Goal: Task Accomplishment & Management: Manage account settings

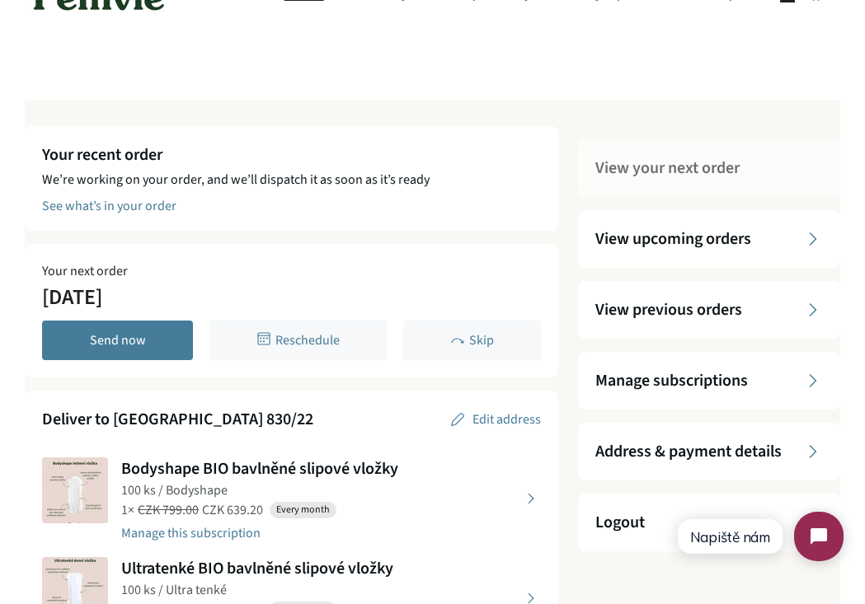
scroll to position [42, 0]
click at [662, 214] on div "View upcoming orders" at bounding box center [709, 239] width 262 height 58
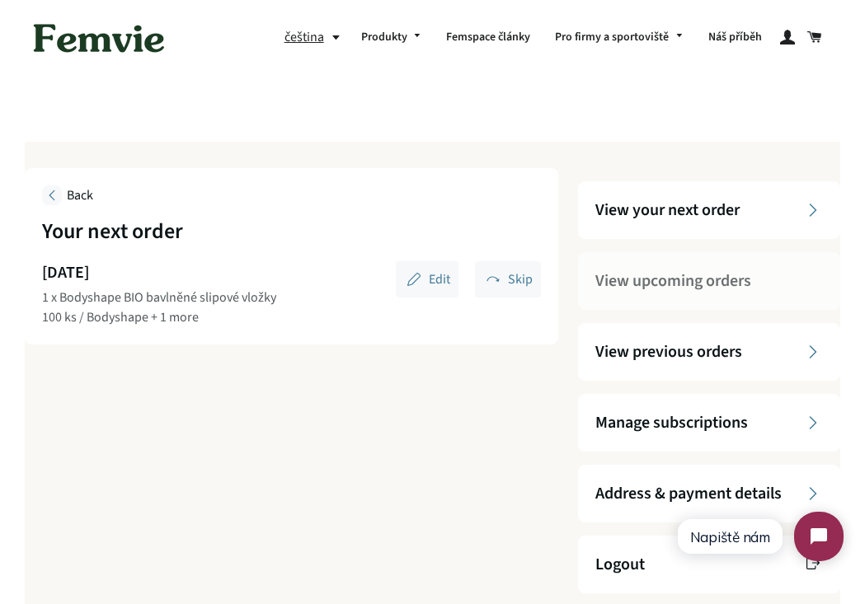
click at [662, 216] on span "View your next order" at bounding box center [667, 210] width 144 height 23
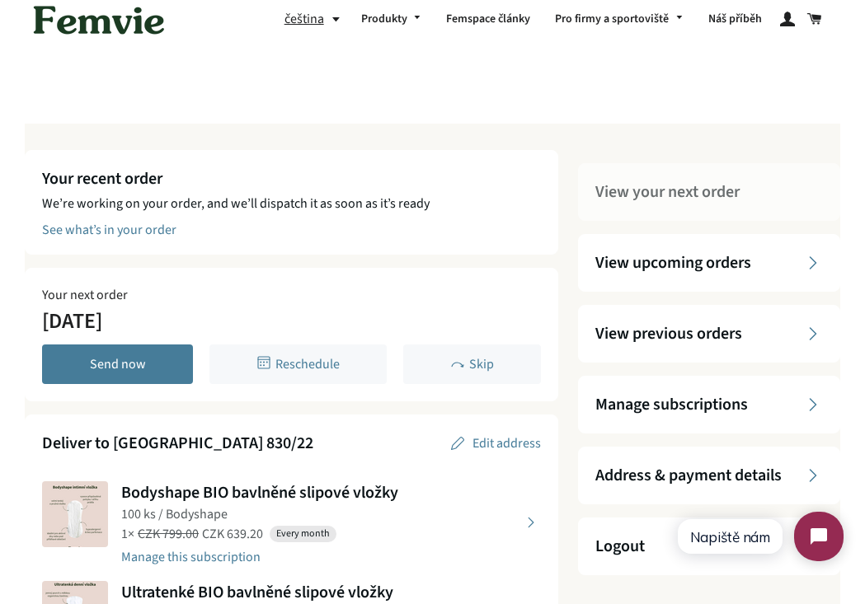
scroll to position [25, 0]
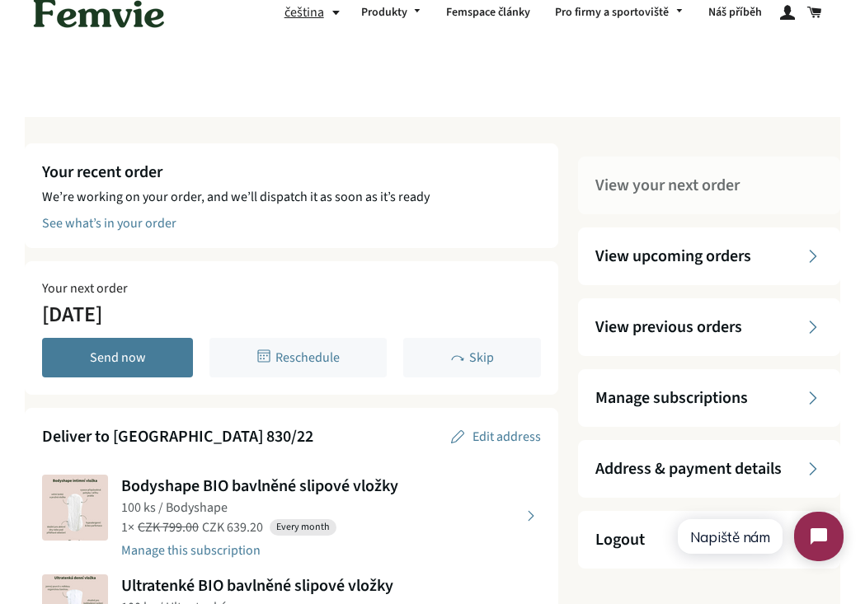
click at [643, 386] on div "Manage subscriptions" at bounding box center [709, 398] width 262 height 58
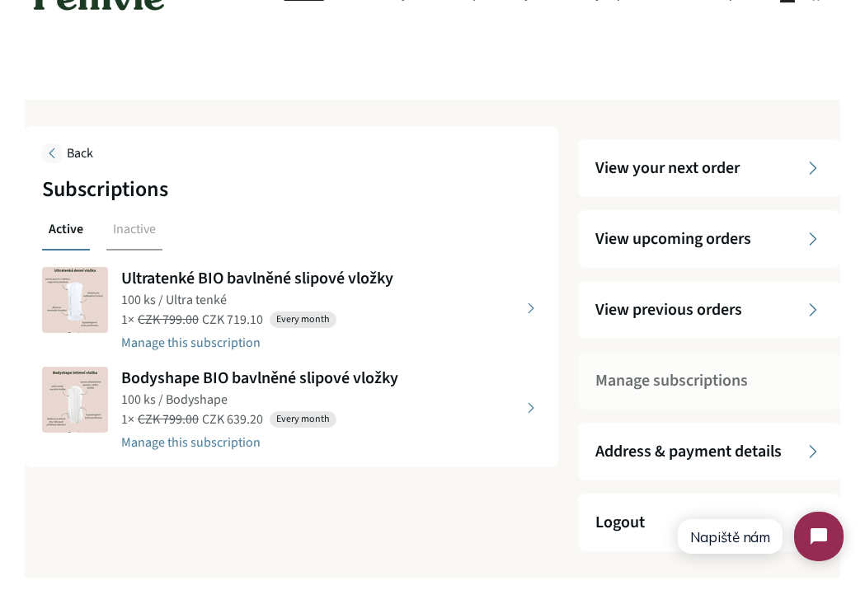
scroll to position [43, 0]
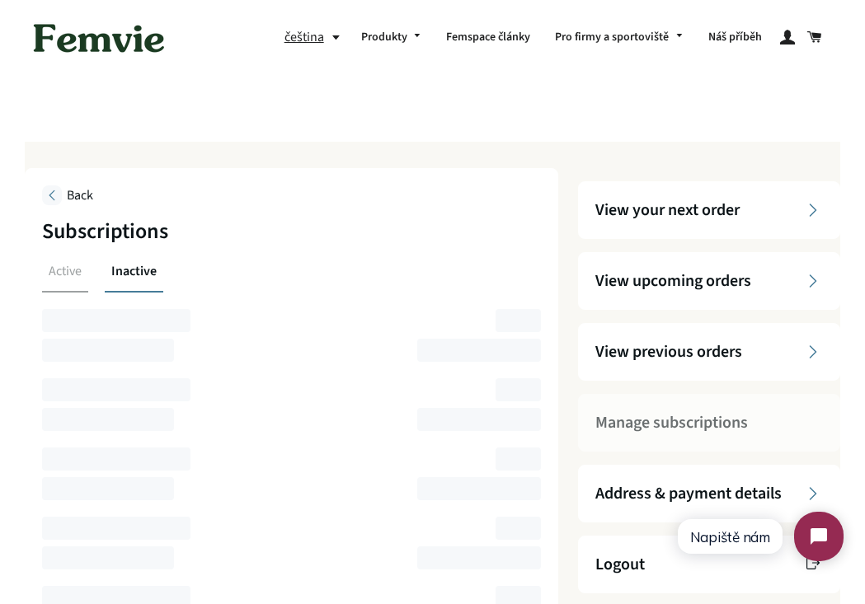
click at [221, 270] on div "Active Inactive" at bounding box center [291, 276] width 499 height 31
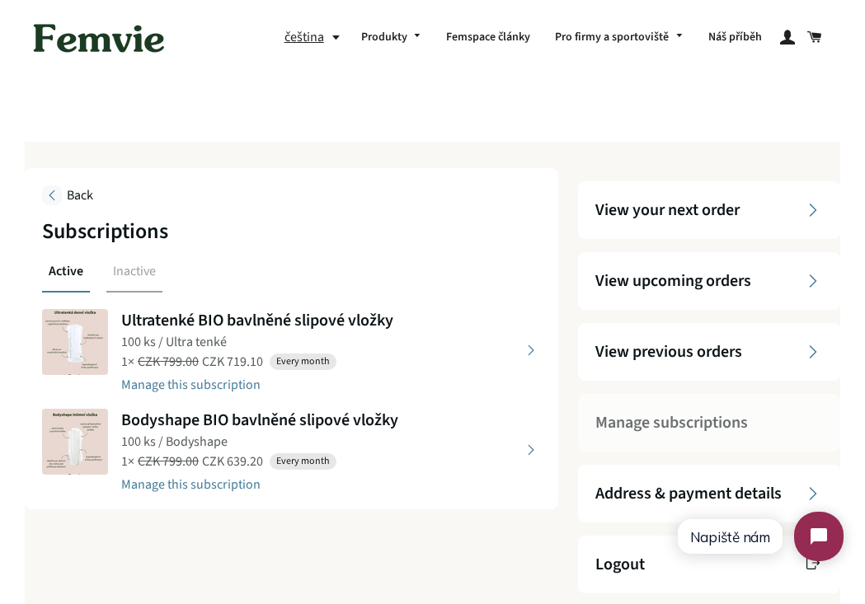
click at [173, 385] on button "view details about Ultratenké BIO bavlněné slipové vložky 100 ks / Ultra tenké …" at bounding box center [291, 350] width 499 height 83
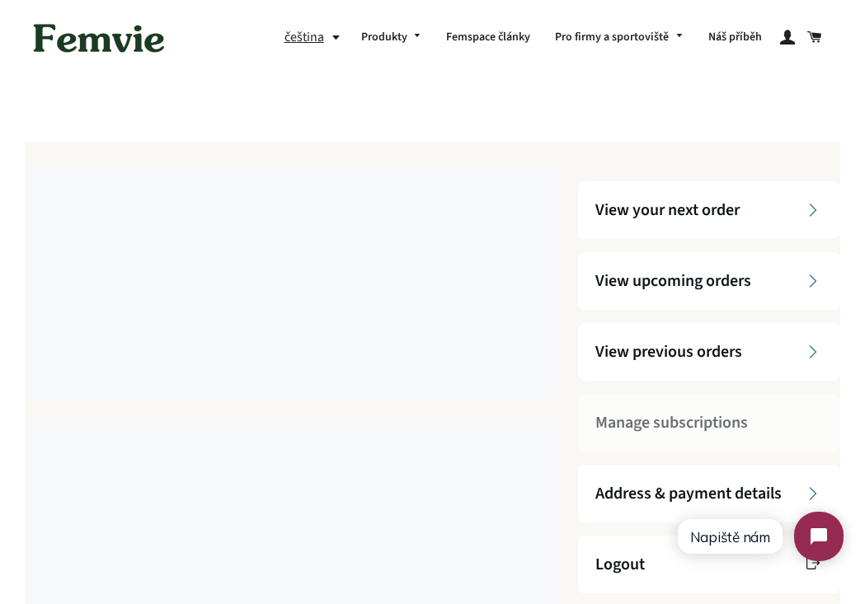
select select "100 ks"
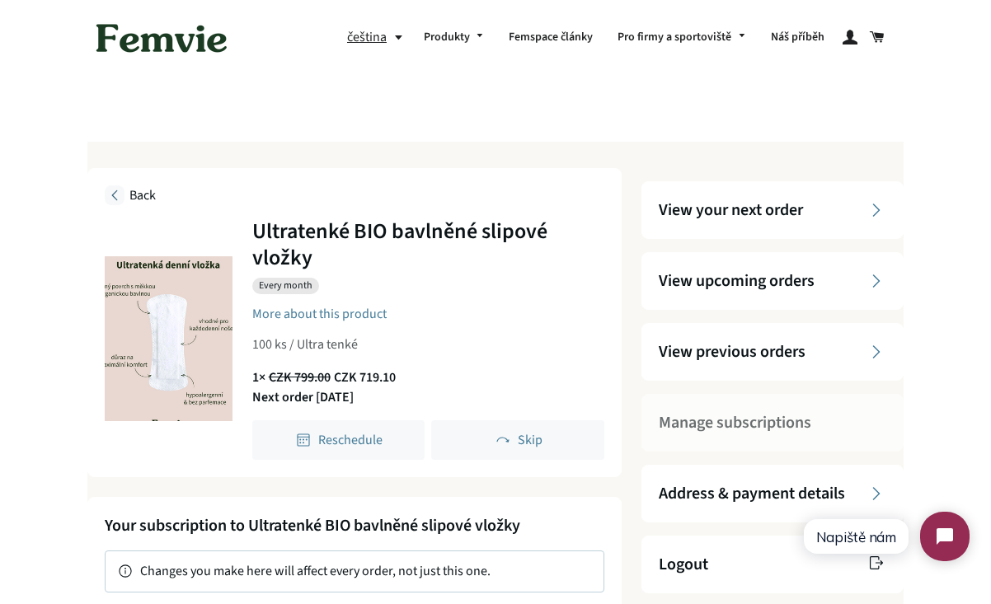
click at [142, 193] on span "Back" at bounding box center [142, 195] width 26 height 18
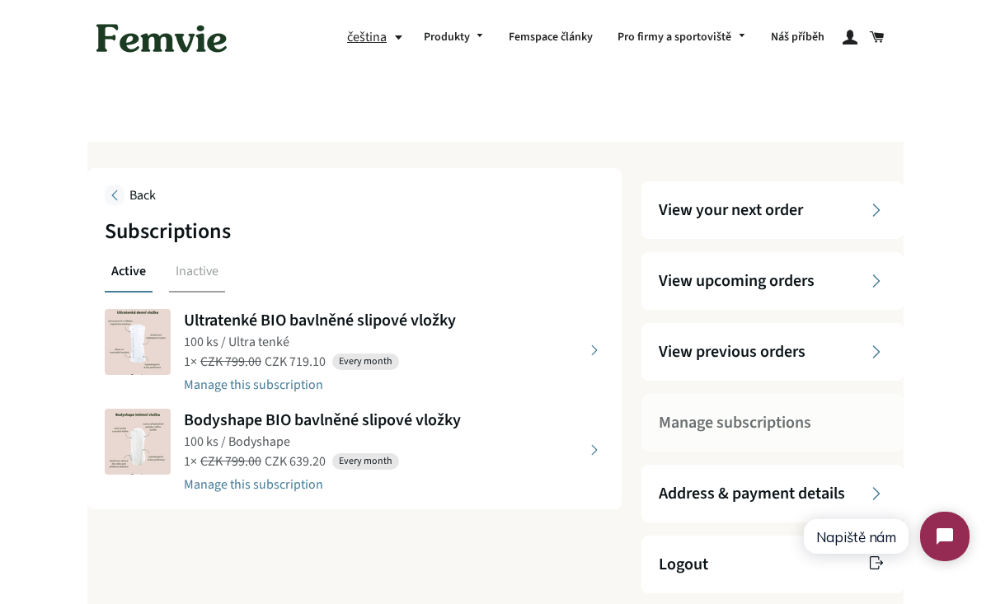
click at [761, 359] on span "View previous orders" at bounding box center [732, 351] width 147 height 23
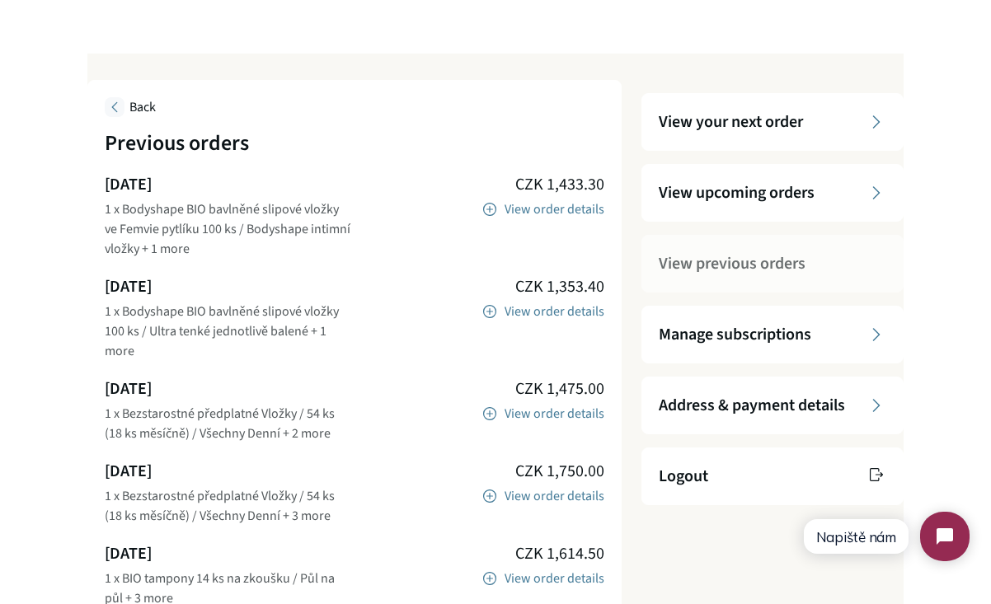
scroll to position [82, 0]
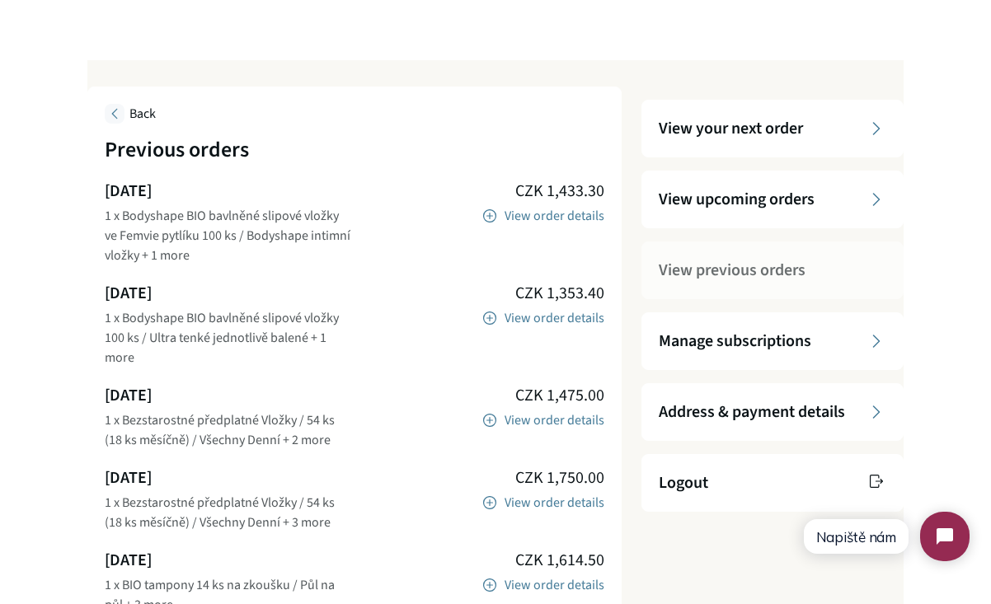
click at [734, 207] on span "View upcoming orders" at bounding box center [737, 199] width 156 height 23
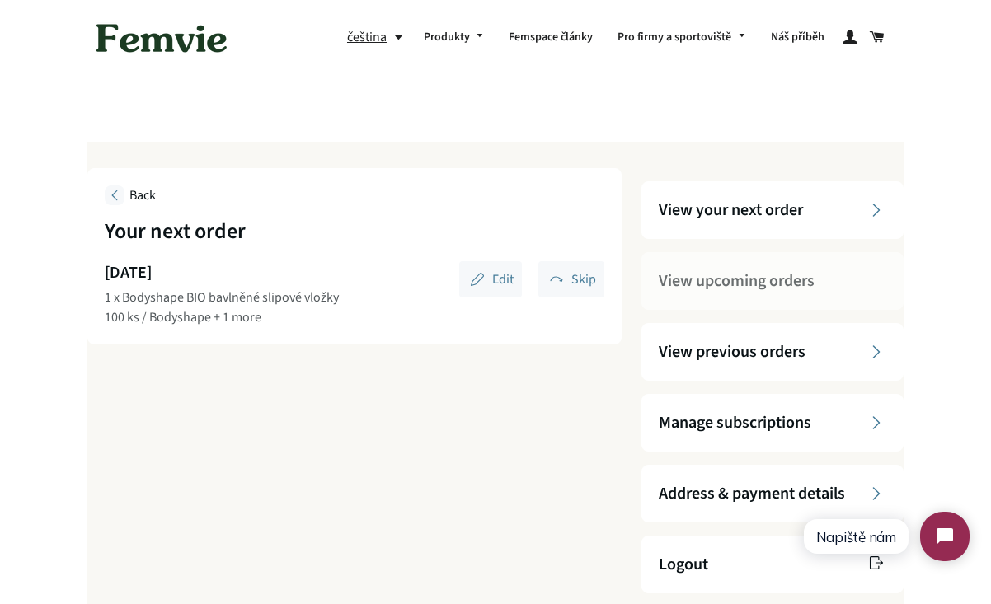
click at [734, 207] on span "View your next order" at bounding box center [731, 210] width 144 height 23
